Goal: Navigation & Orientation: Understand site structure

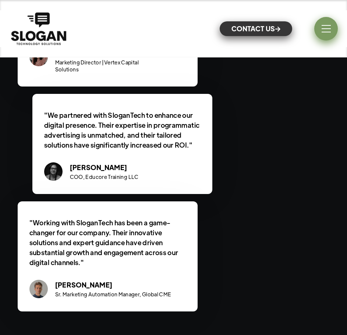
scroll to position [1879, 0]
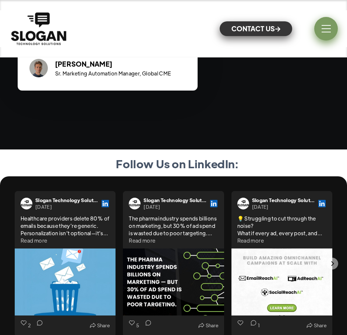
drag, startPoint x: 325, startPoint y: 26, endPoint x: 322, endPoint y: 30, distance: 4.5
click at [324, 27] on div "menu" at bounding box center [326, 28] width 9 height 7
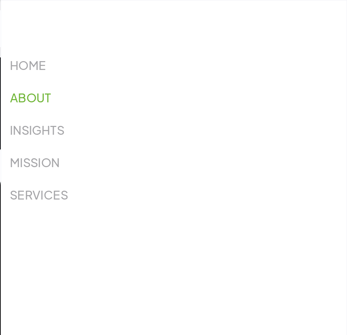
click at [32, 95] on link "ABOUT" at bounding box center [31, 97] width 42 height 13
click at [29, 194] on link "SERVICES" at bounding box center [39, 194] width 58 height 13
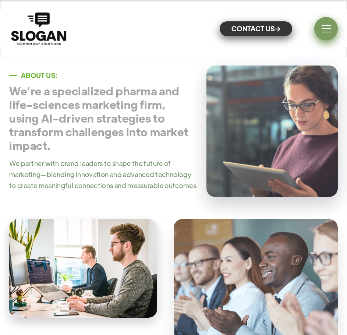
scroll to position [258, 0]
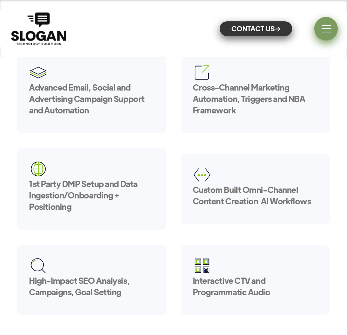
scroll to position [442, 0]
